Goal: Information Seeking & Learning: Learn about a topic

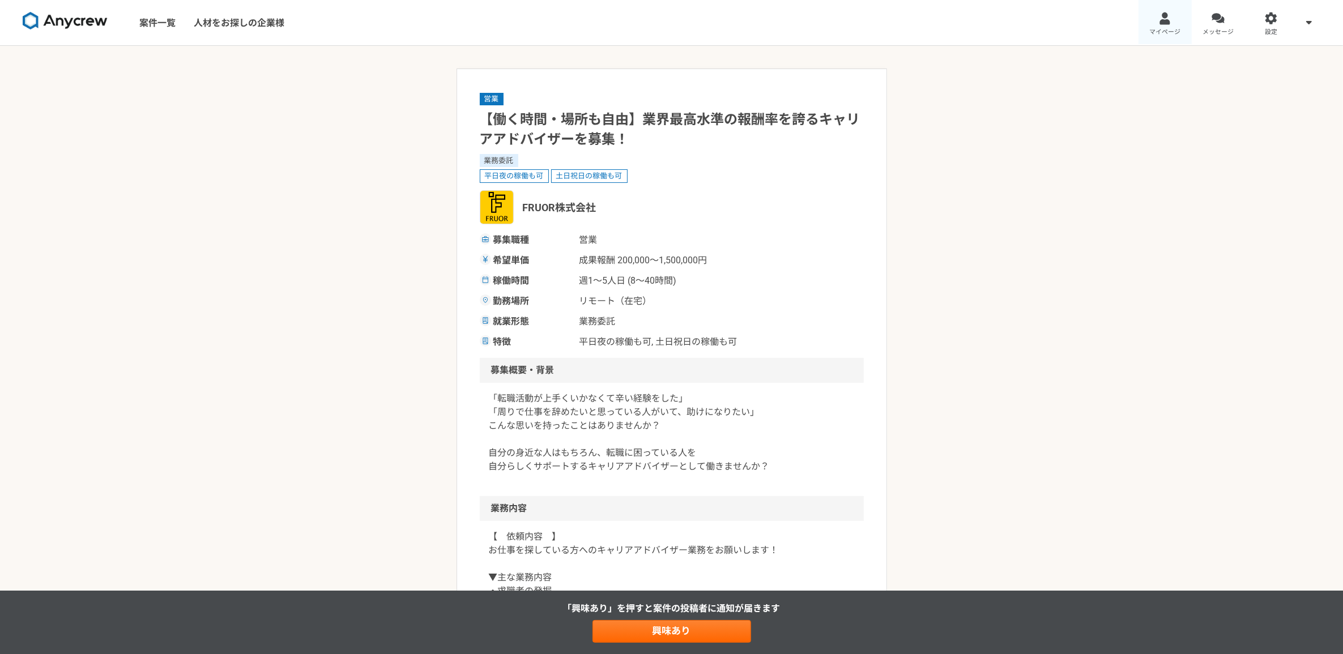
click at [1178, 27] on link "マイページ" at bounding box center [1164, 22] width 53 height 45
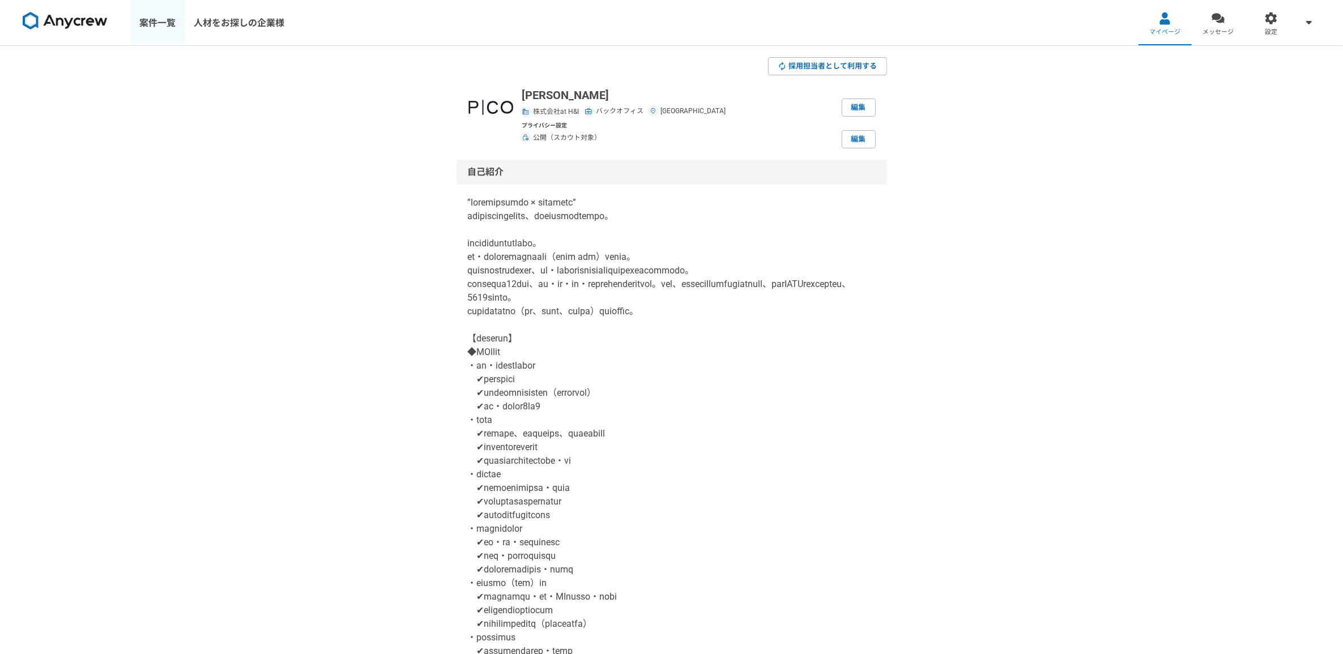
click at [169, 24] on link "案件一覧" at bounding box center [157, 22] width 54 height 45
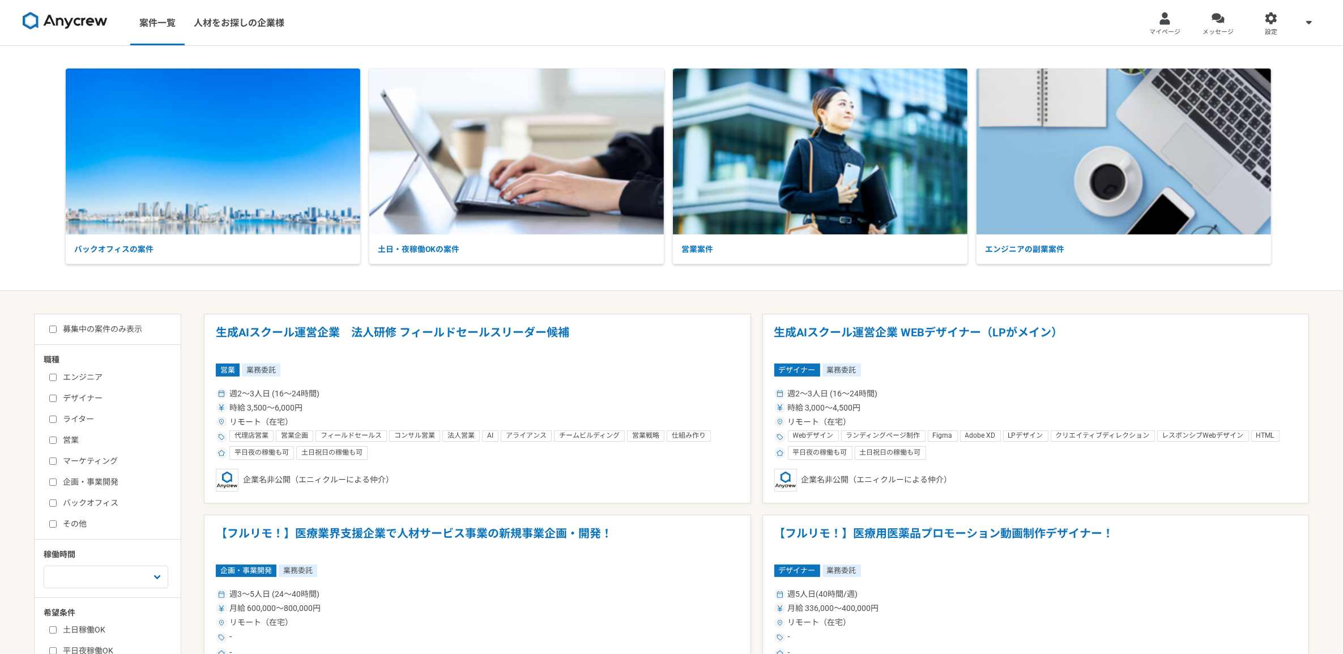
click at [89, 502] on label "バックオフィス" at bounding box center [114, 503] width 130 height 12
click at [57, 502] on input "バックオフィス" at bounding box center [52, 502] width 7 height 7
checkbox input "true"
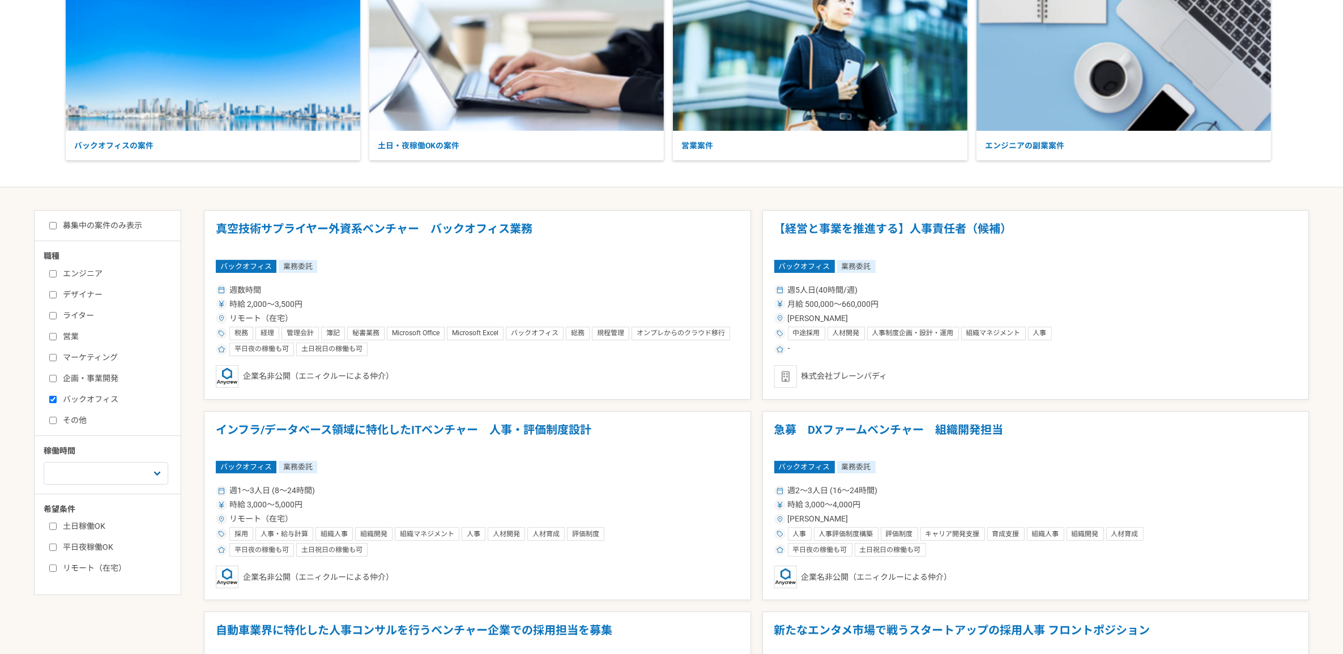
scroll to position [212, 0]
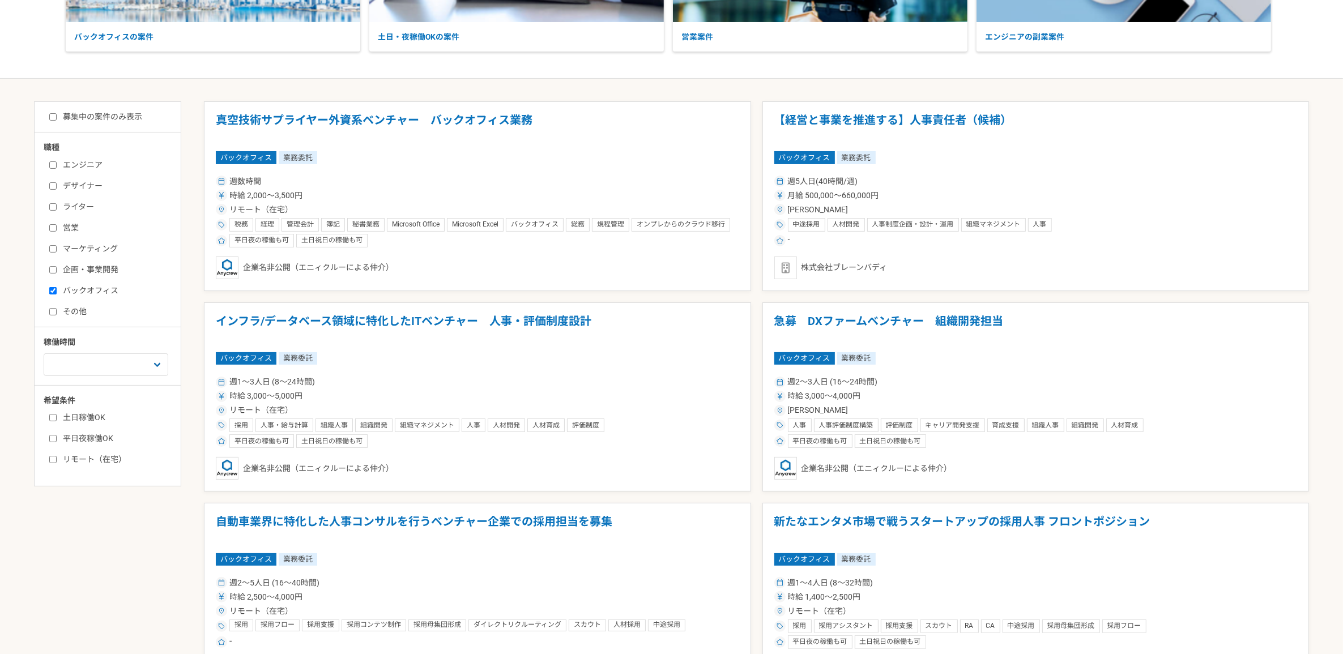
click at [104, 115] on label "募集中の案件のみ表示" at bounding box center [95, 117] width 93 height 12
click at [57, 115] on input "募集中の案件のみ表示" at bounding box center [52, 116] width 7 height 7
checkbox input "true"
click at [536, 83] on main "募集中の案件のみ表示 職種 エンジニア デザイナー ライター 営業 マーケティング 企画・事業開発 バックオフィス その他 稼働時間 週1人日（8時間）以下 …" at bounding box center [671, 520] width 1343 height 882
click at [905, 161] on div "バックオフィス 業務委託" at bounding box center [1035, 157] width 523 height 12
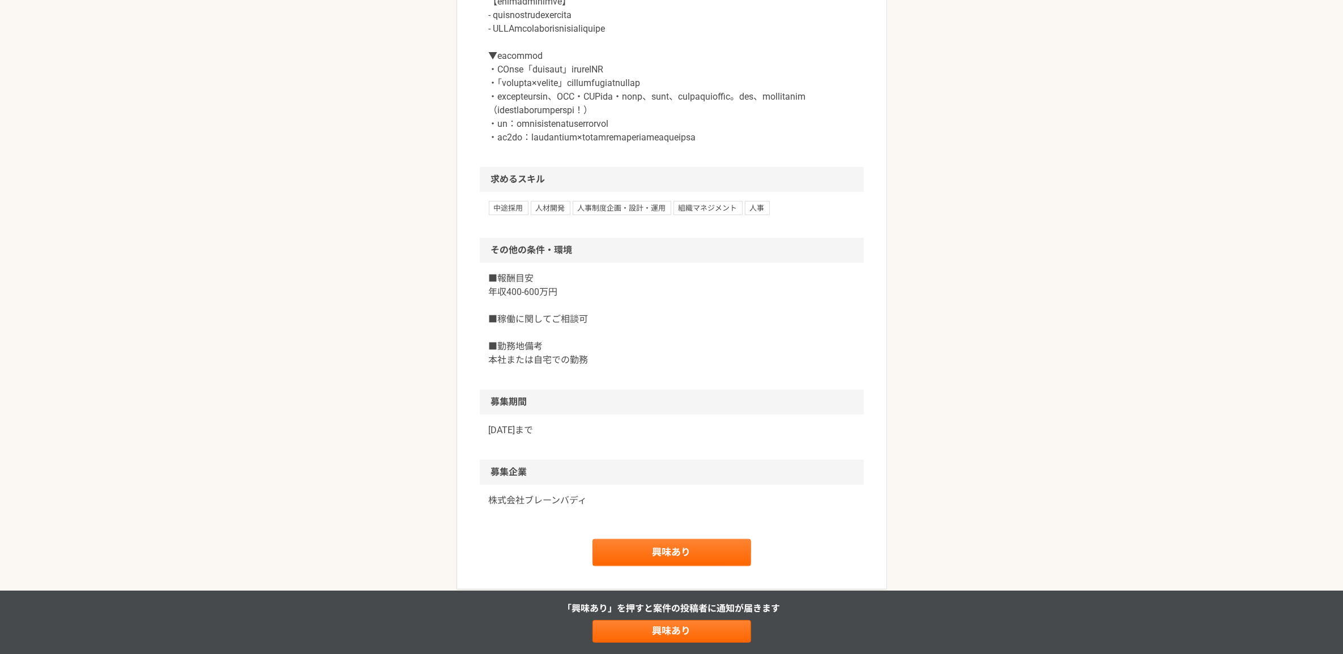
scroll to position [1062, 0]
